Goal: Communication & Community: Answer question/provide support

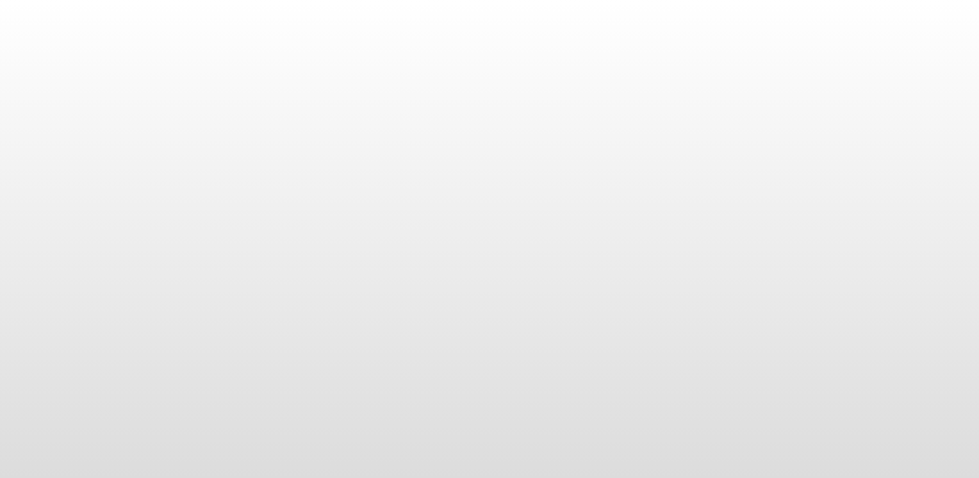
click at [504, 399] on body at bounding box center [489, 239] width 979 height 478
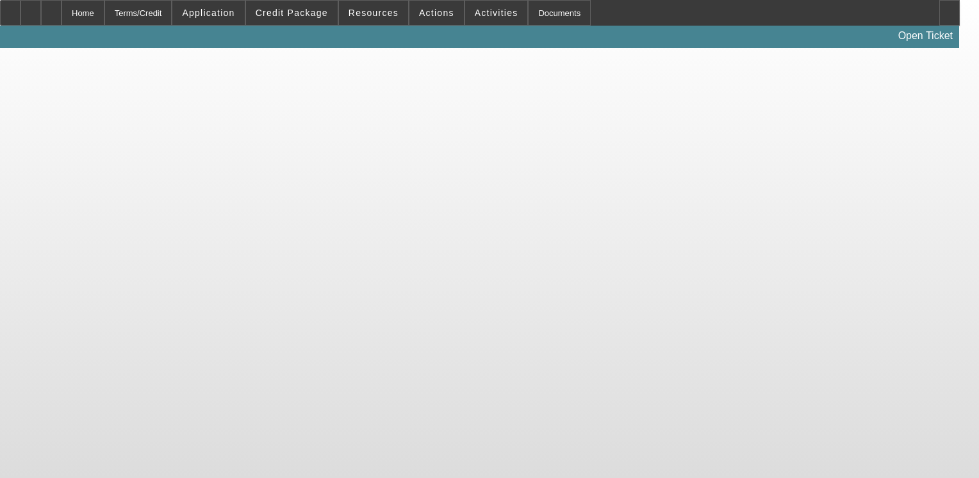
click at [504, 399] on body "Home Terms/Credit Application Credit Package Resources Actions Activities Docum…" at bounding box center [489, 239] width 979 height 478
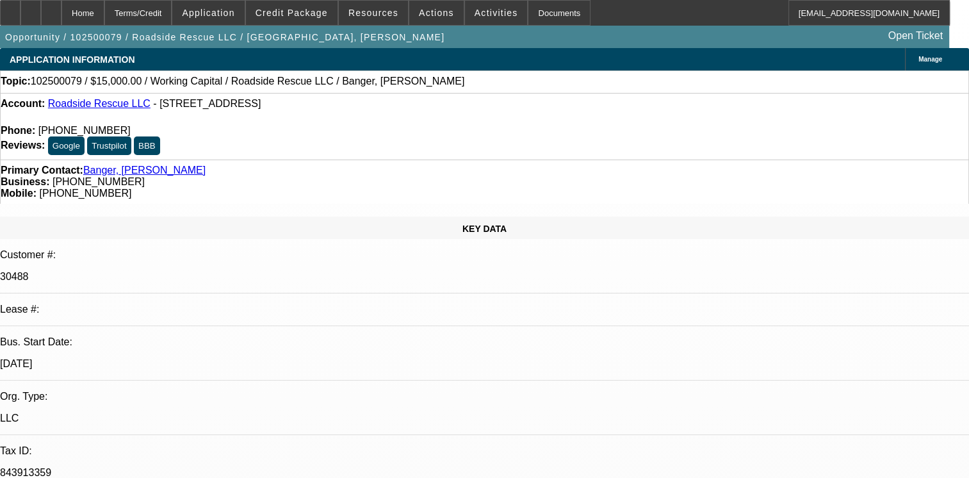
select select "0"
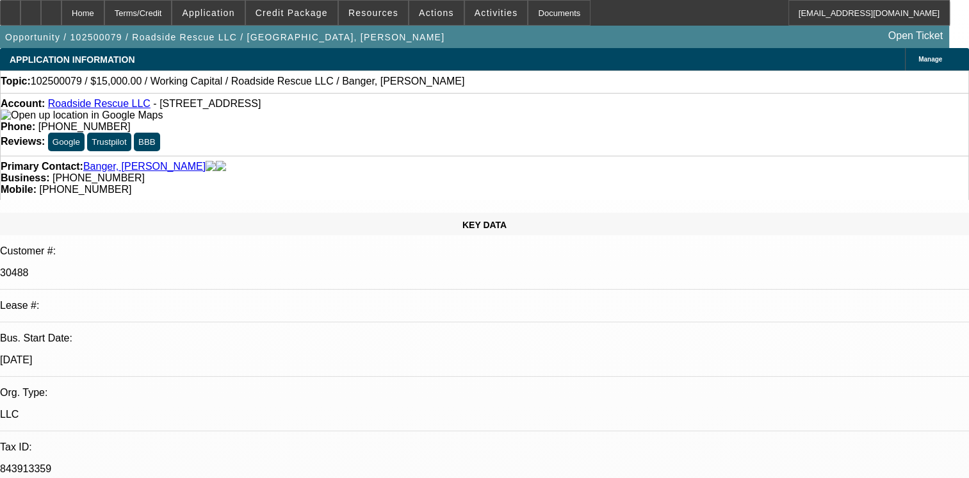
select select "2"
select select "0.1"
select select "4"
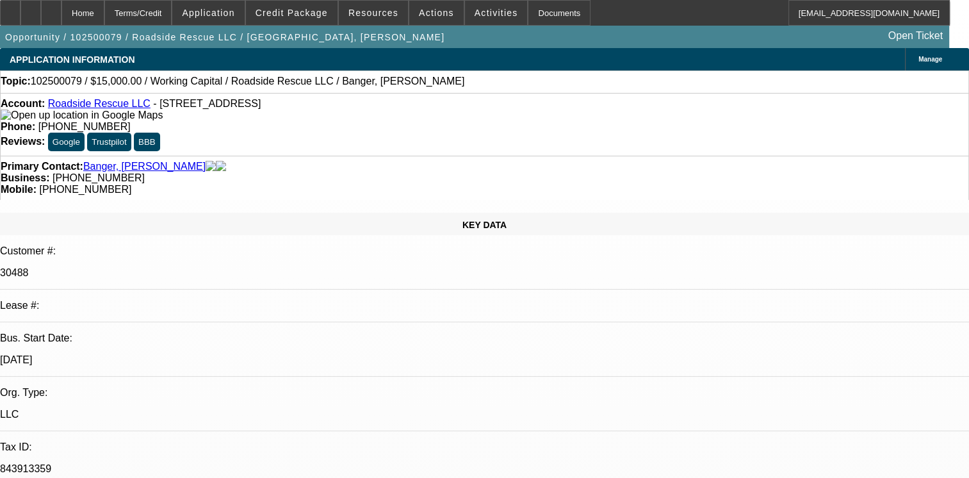
type textarea "01- PAID OFF BFC DEAL, GOOD PAY HISTORY EXCEPT 2 NSFS/02- ACTIVE SVC DEAL, PMTS…"
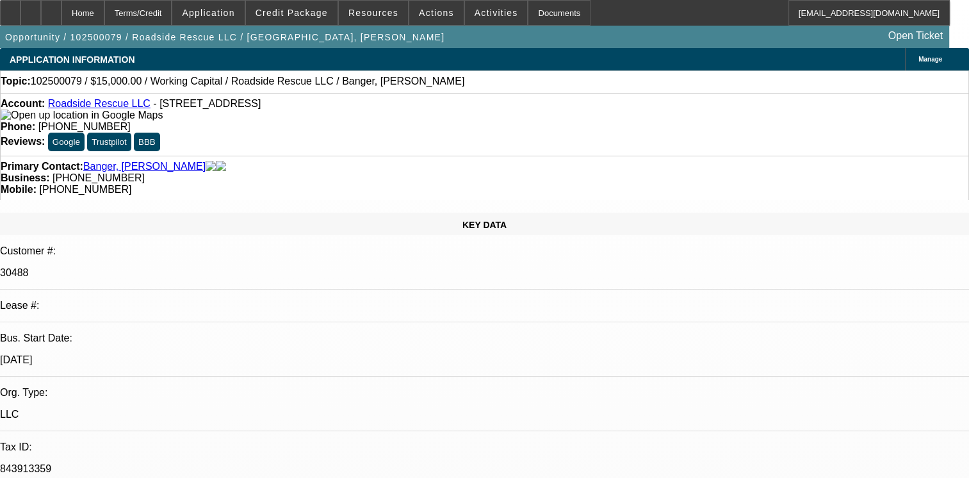
type textarea "01- PAID OFF BFC DEAL, GOOD PAY HISTORY EXCEPT 2 NSFS/02- ACTIVE SVC DEAL, PMTS…"
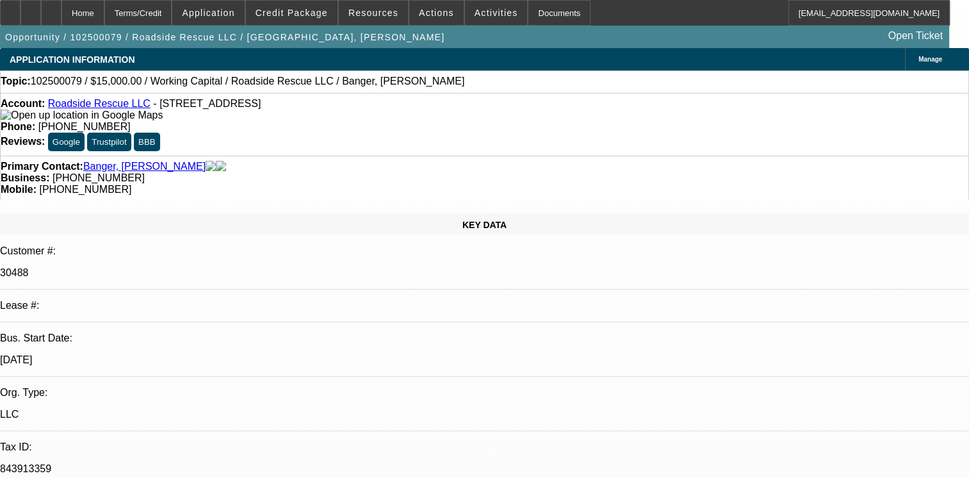
radio input "true"
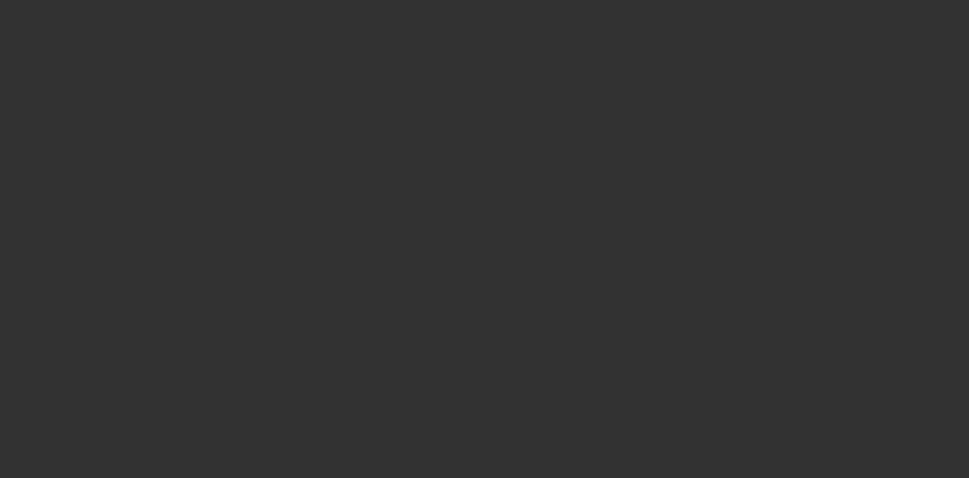
scroll to position [0, 0]
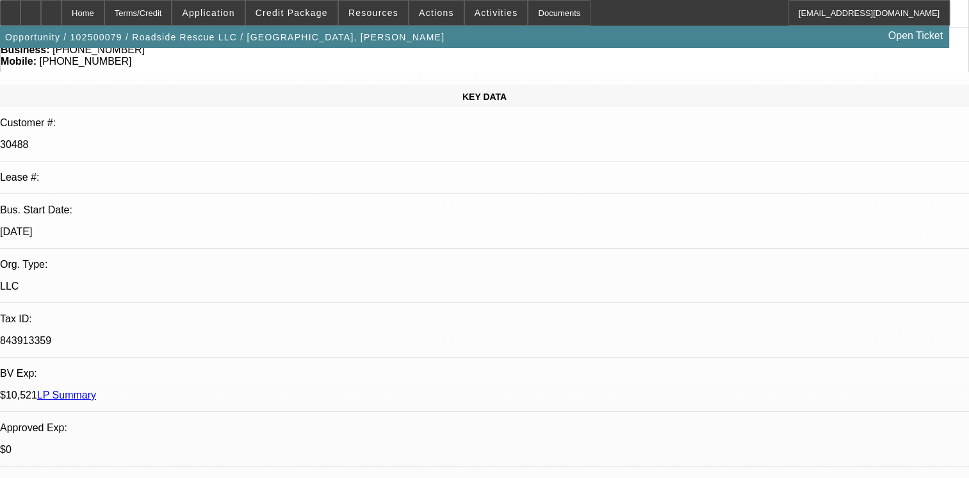
scroll to position [205, 0]
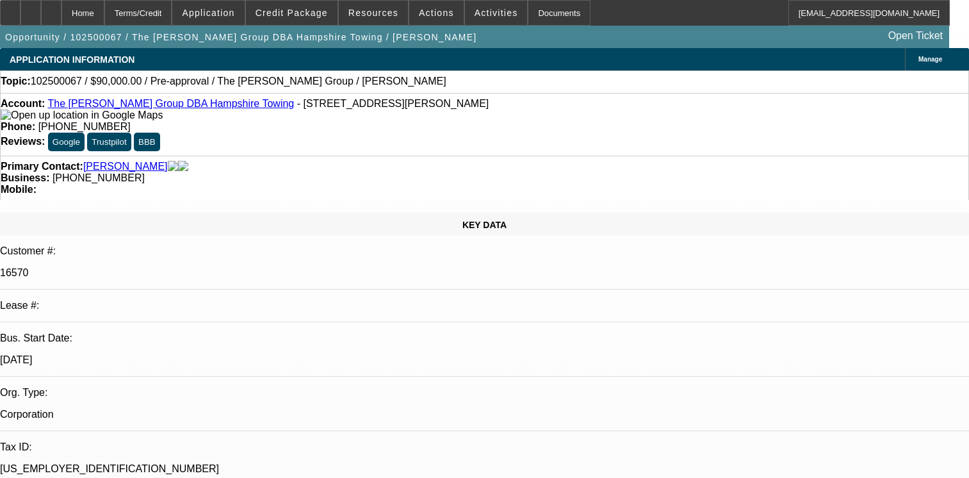
select select "0"
select select "2"
select select "0.1"
select select "4"
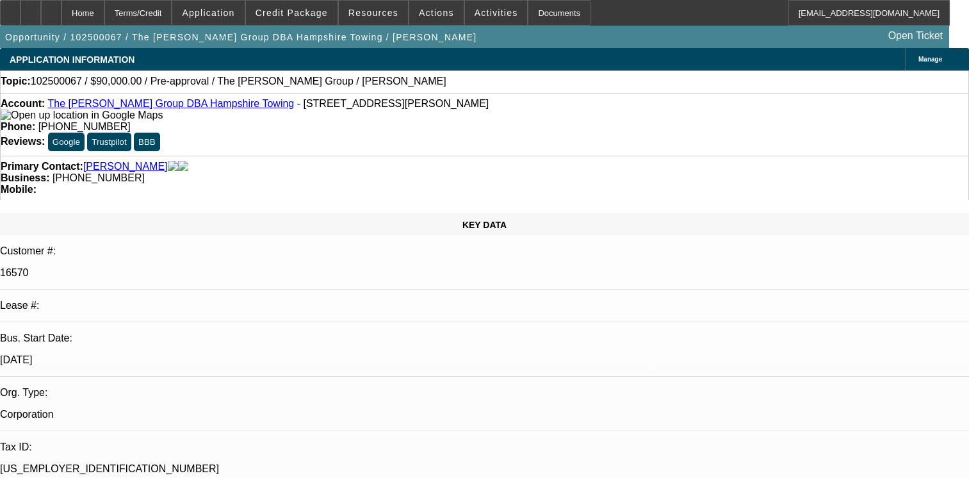
scroll to position [718, 0]
